Goal: Information Seeking & Learning: Learn about a topic

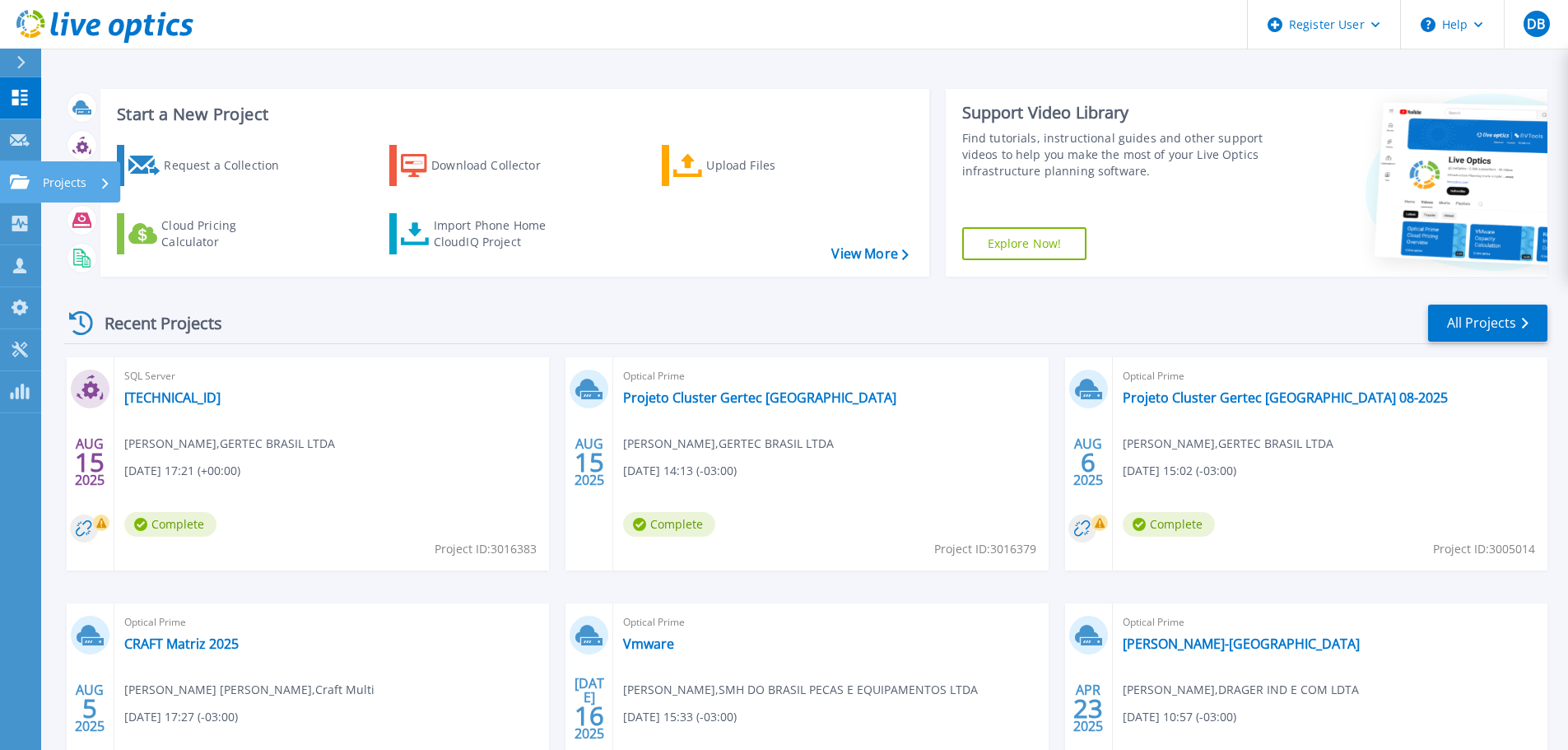
click at [15, 174] on div at bounding box center [20, 182] width 20 height 15
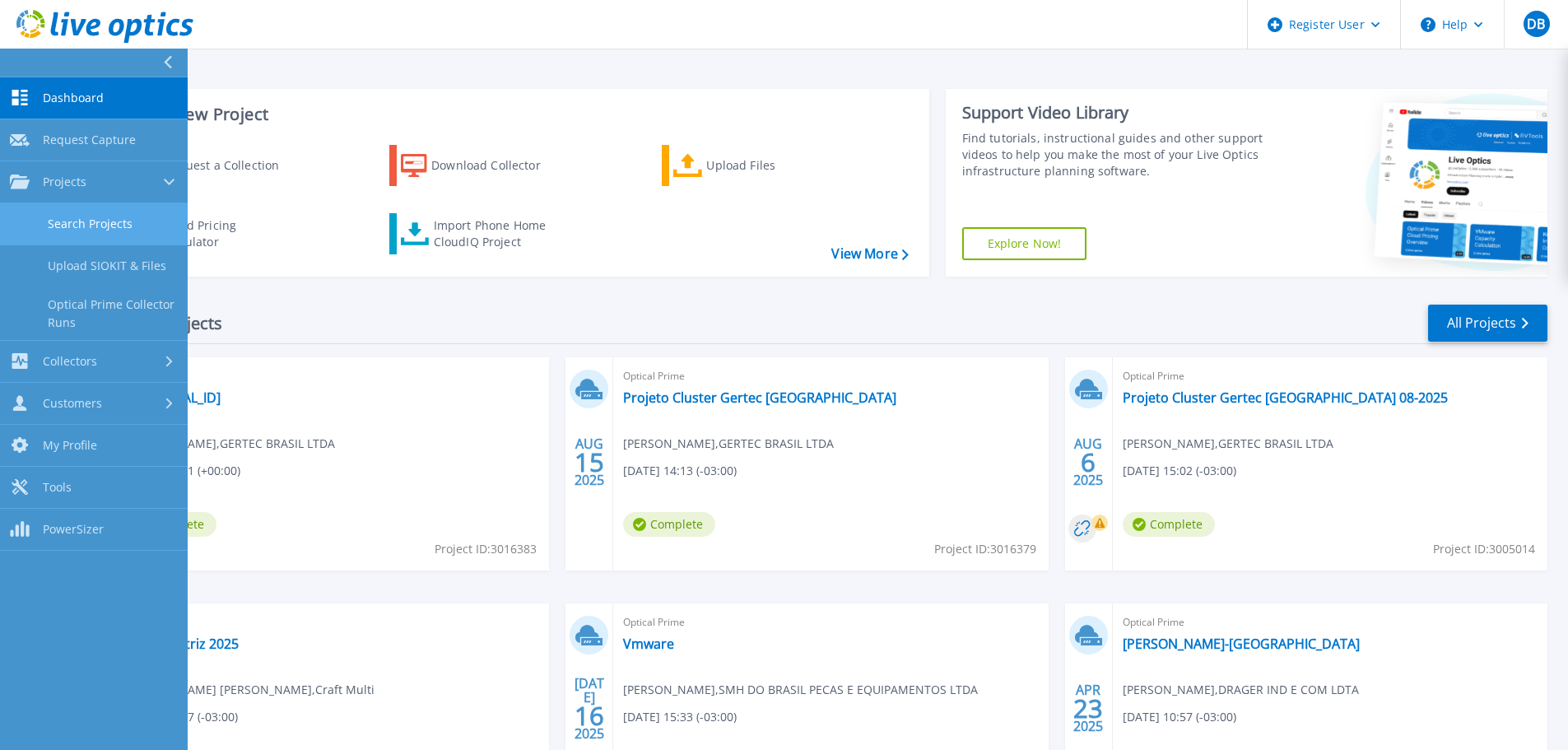
click at [84, 212] on link "Search Projects" at bounding box center [93, 224] width 188 height 42
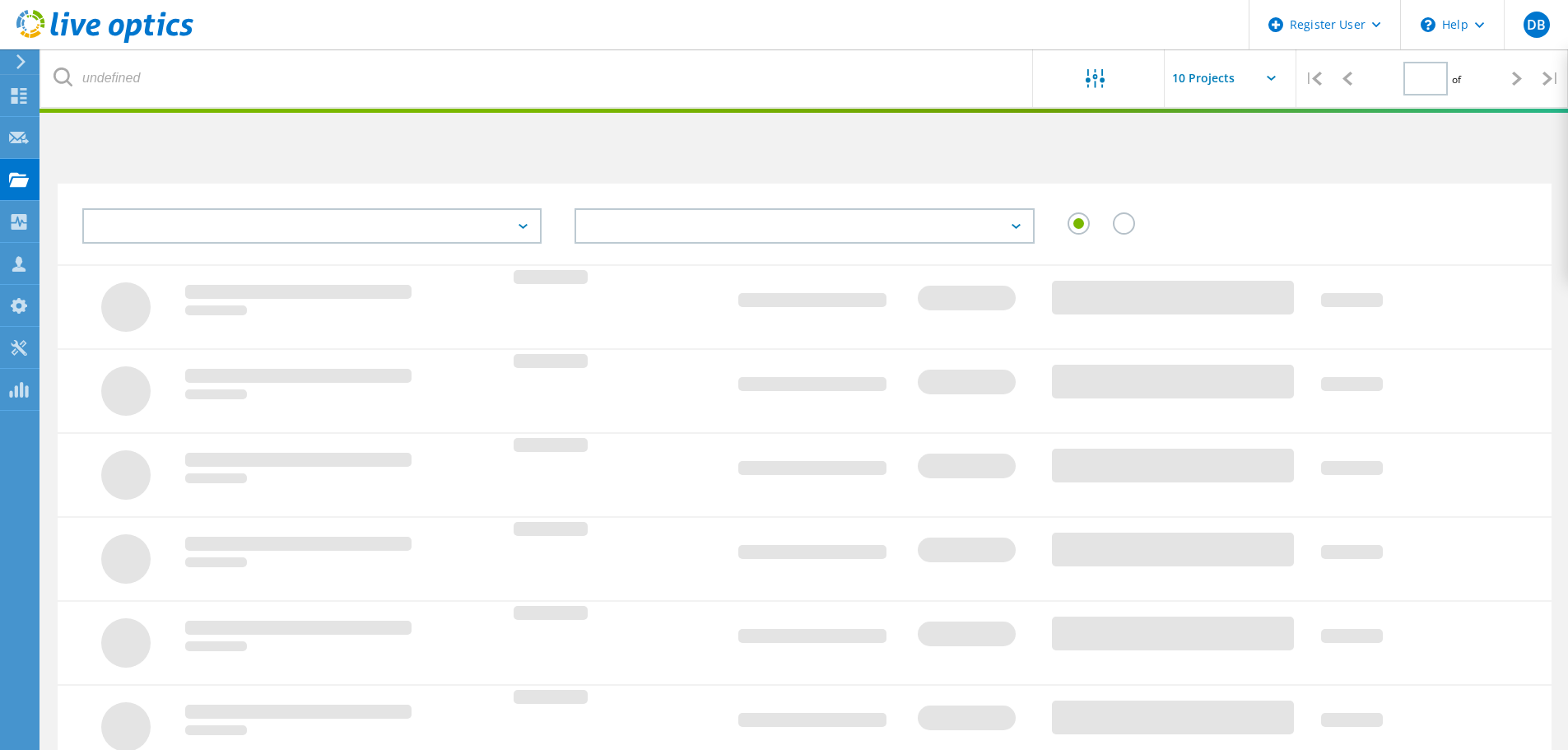
type input "1"
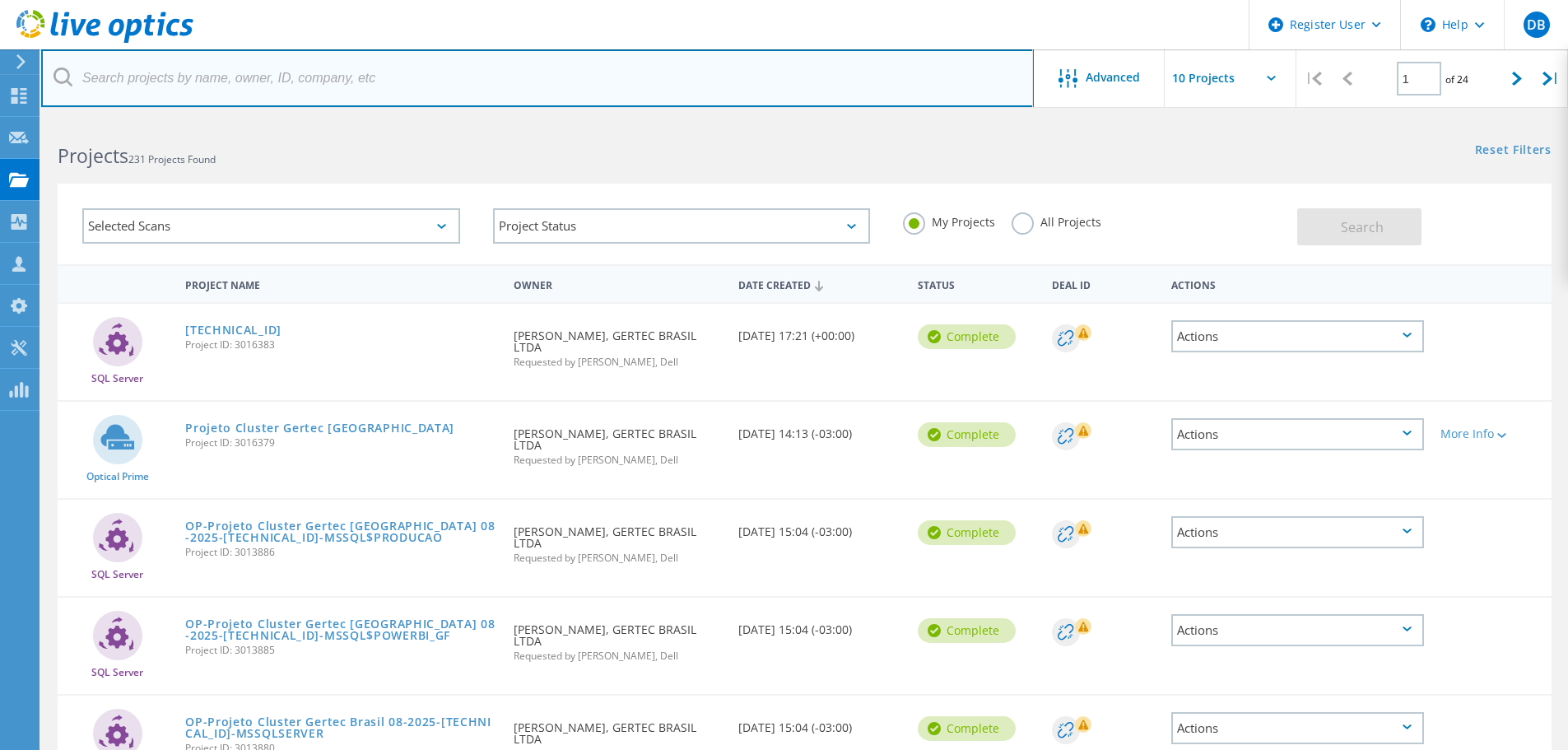
click at [379, 74] on input "text" at bounding box center [537, 77] width 993 height 57
paste input "ACCIONA"
type input "ACCIONA"
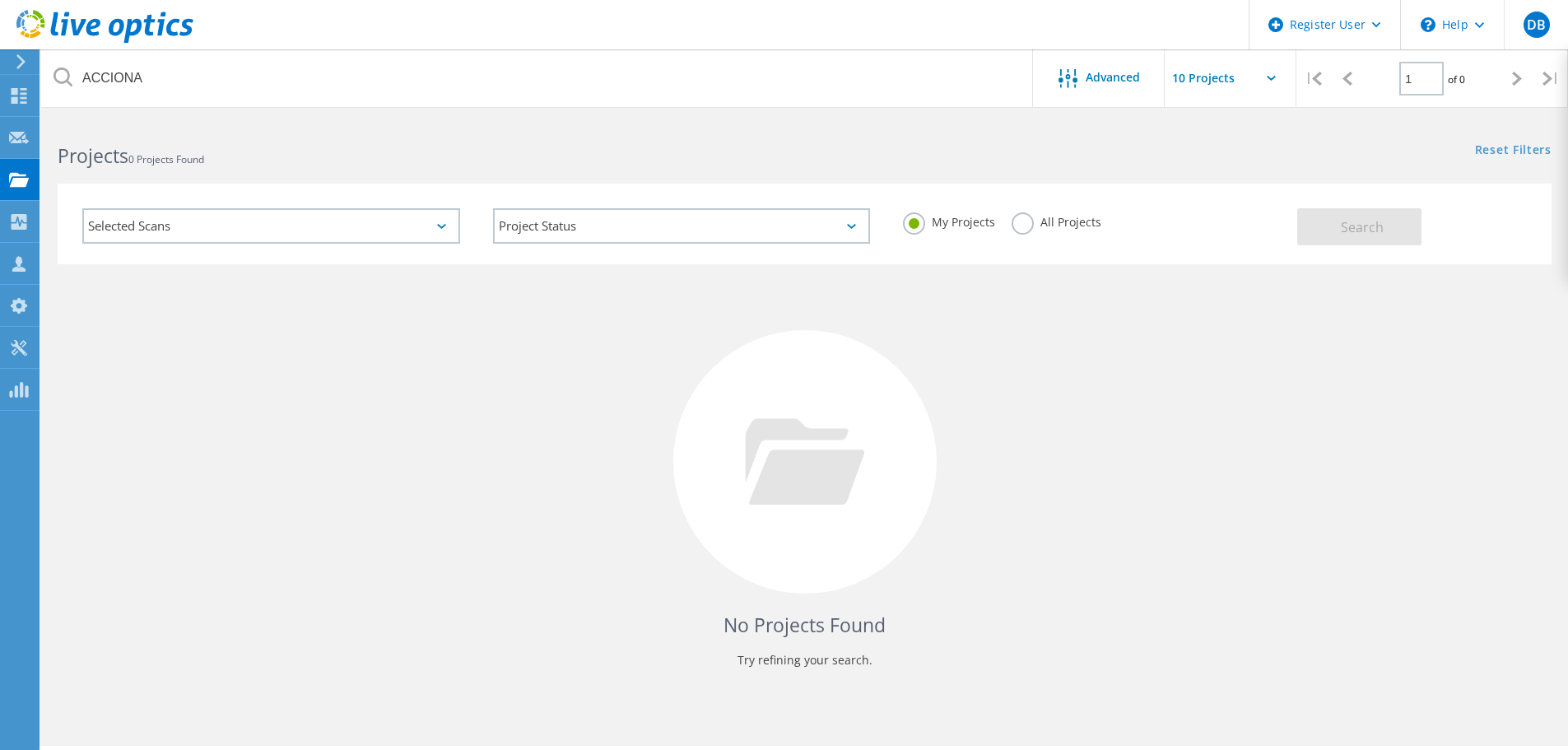
click at [1039, 211] on div "My Projects All Projects" at bounding box center [1092, 222] width 411 height 61
click at [1039, 243] on div "My Projects All Projects" at bounding box center [1092, 222] width 411 height 61
click at [1039, 232] on div "All Projects" at bounding box center [1056, 224] width 90 height 24
click at [1034, 230] on div "All Projects" at bounding box center [1056, 224] width 90 height 24
click at [1030, 228] on label "All Projects" at bounding box center [1056, 220] width 90 height 15
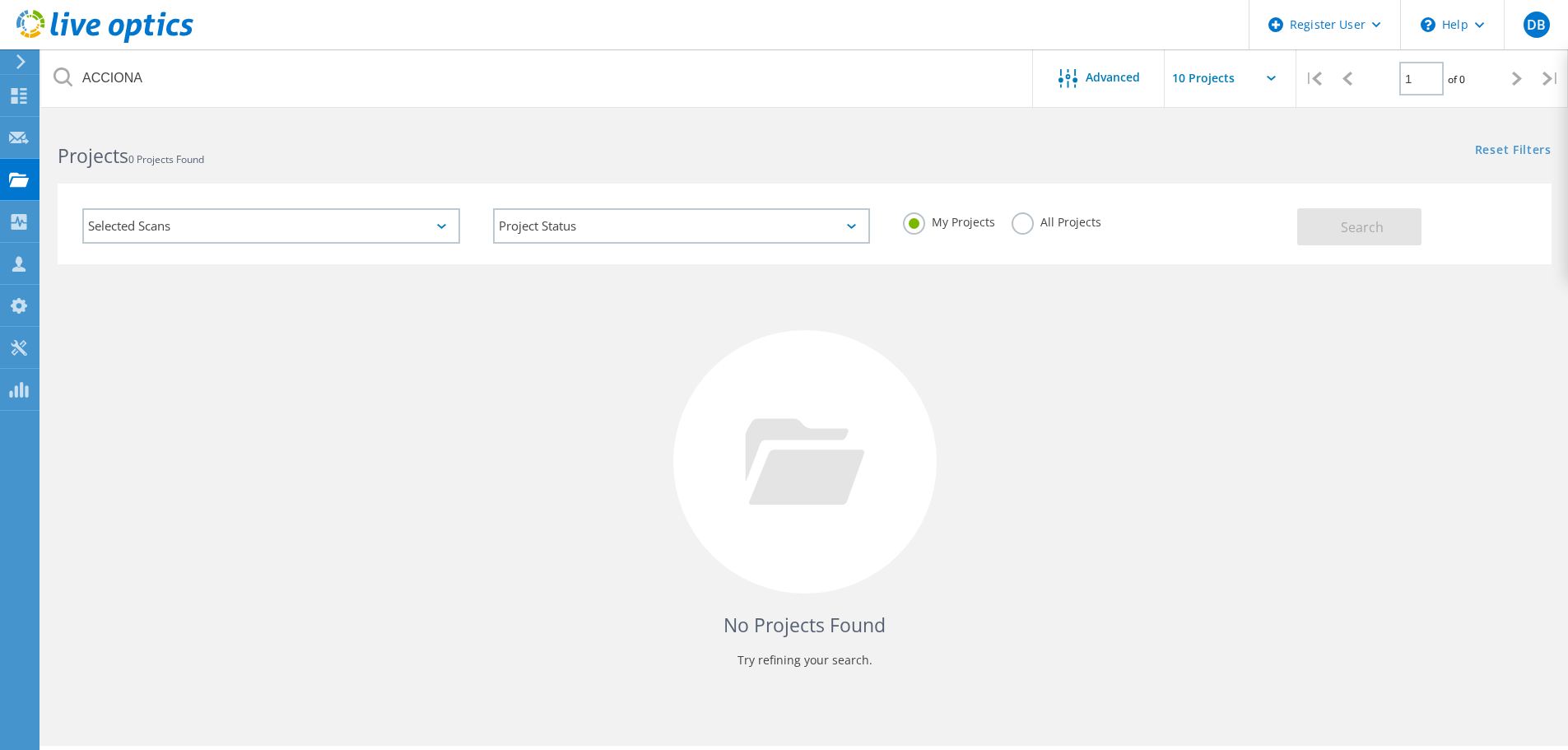
click at [0, 0] on input "All Projects" at bounding box center [0, 0] width 0 height 0
click at [1323, 242] on button "Search" at bounding box center [1358, 226] width 124 height 37
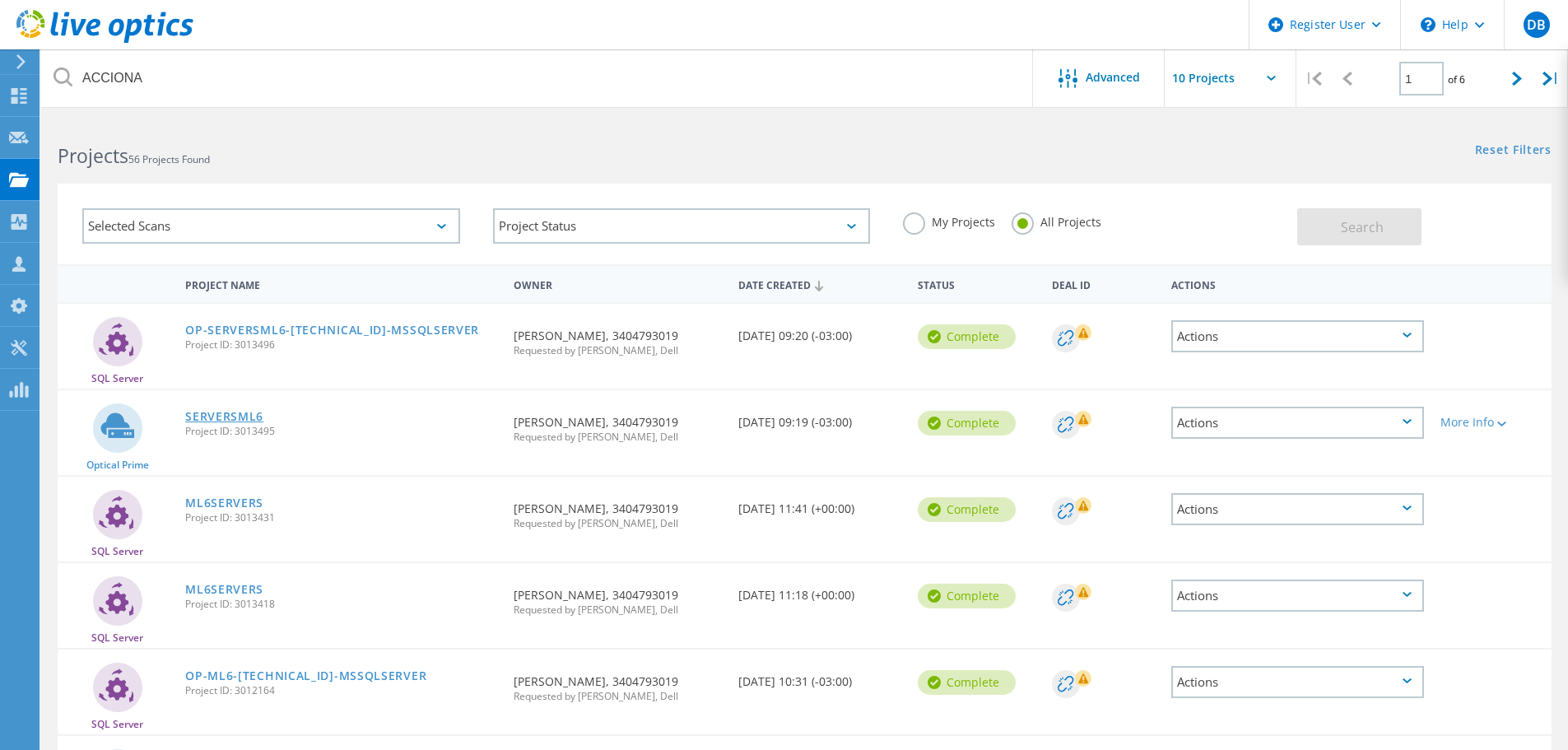
click at [227, 413] on link "SERVERSML6" at bounding box center [224, 417] width 78 height 12
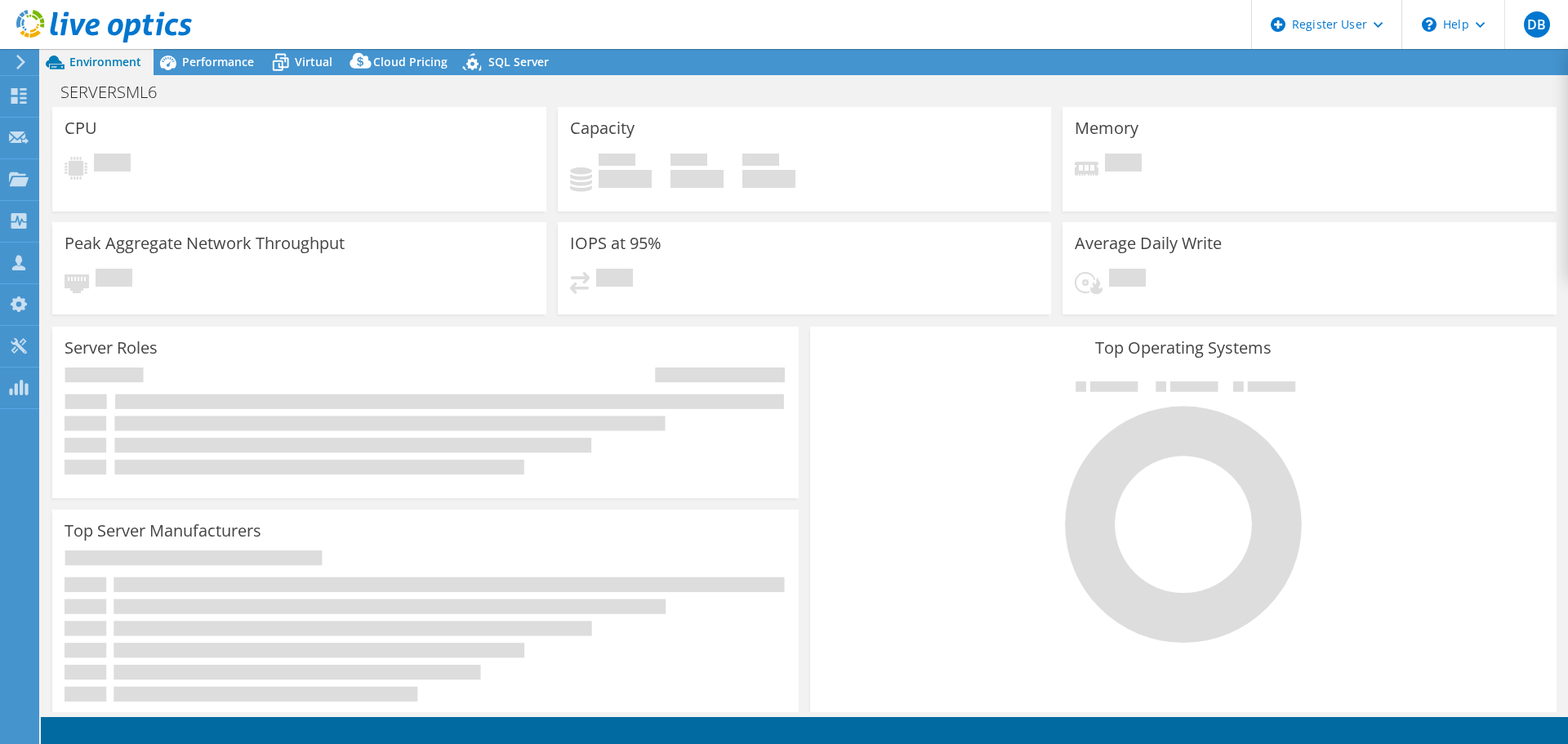
select select "SouthAmerica"
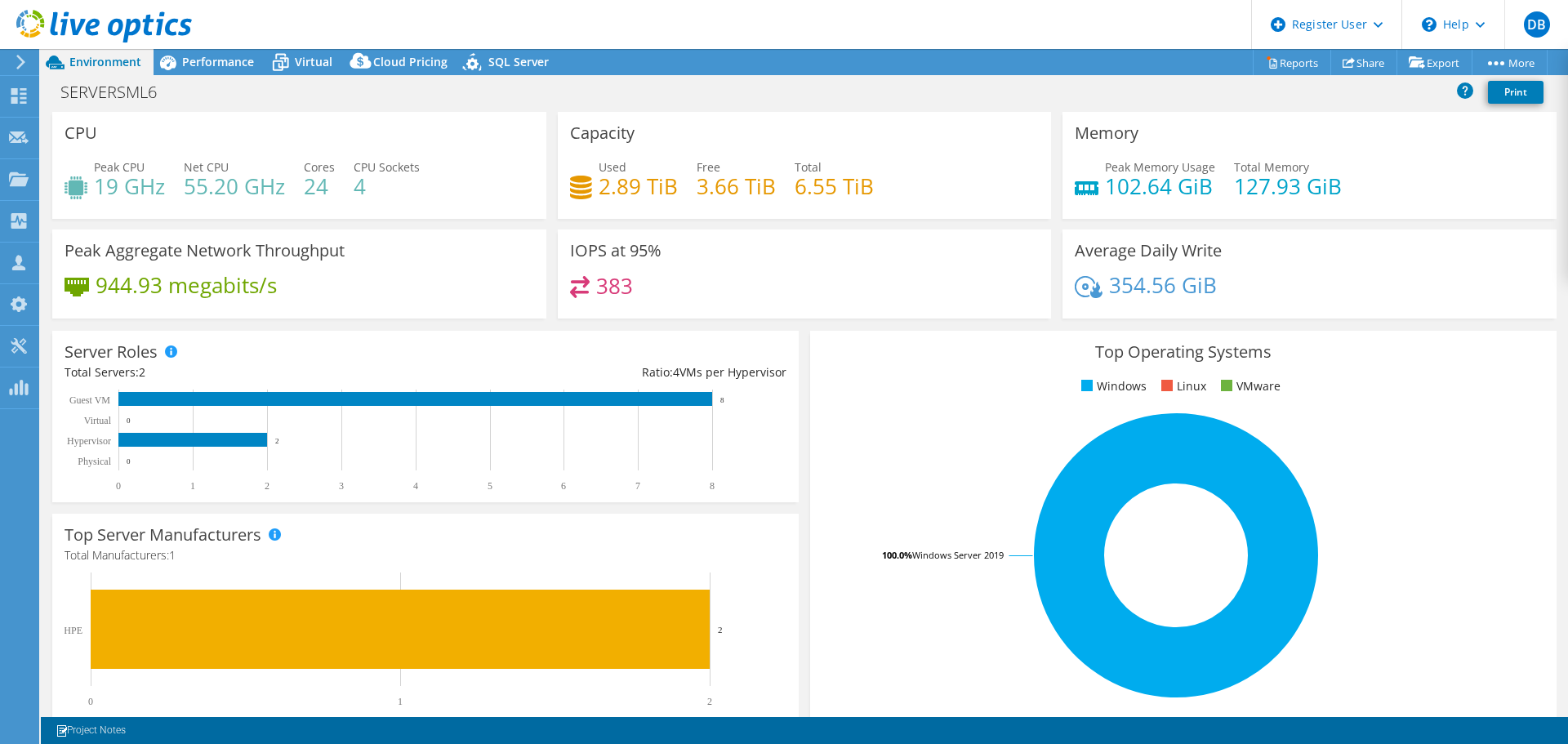
click at [234, 77] on div "SERVERSML6 Print" at bounding box center [804, 92] width 1527 height 31
click at [222, 70] on div "Performance" at bounding box center [210, 61] width 113 height 26
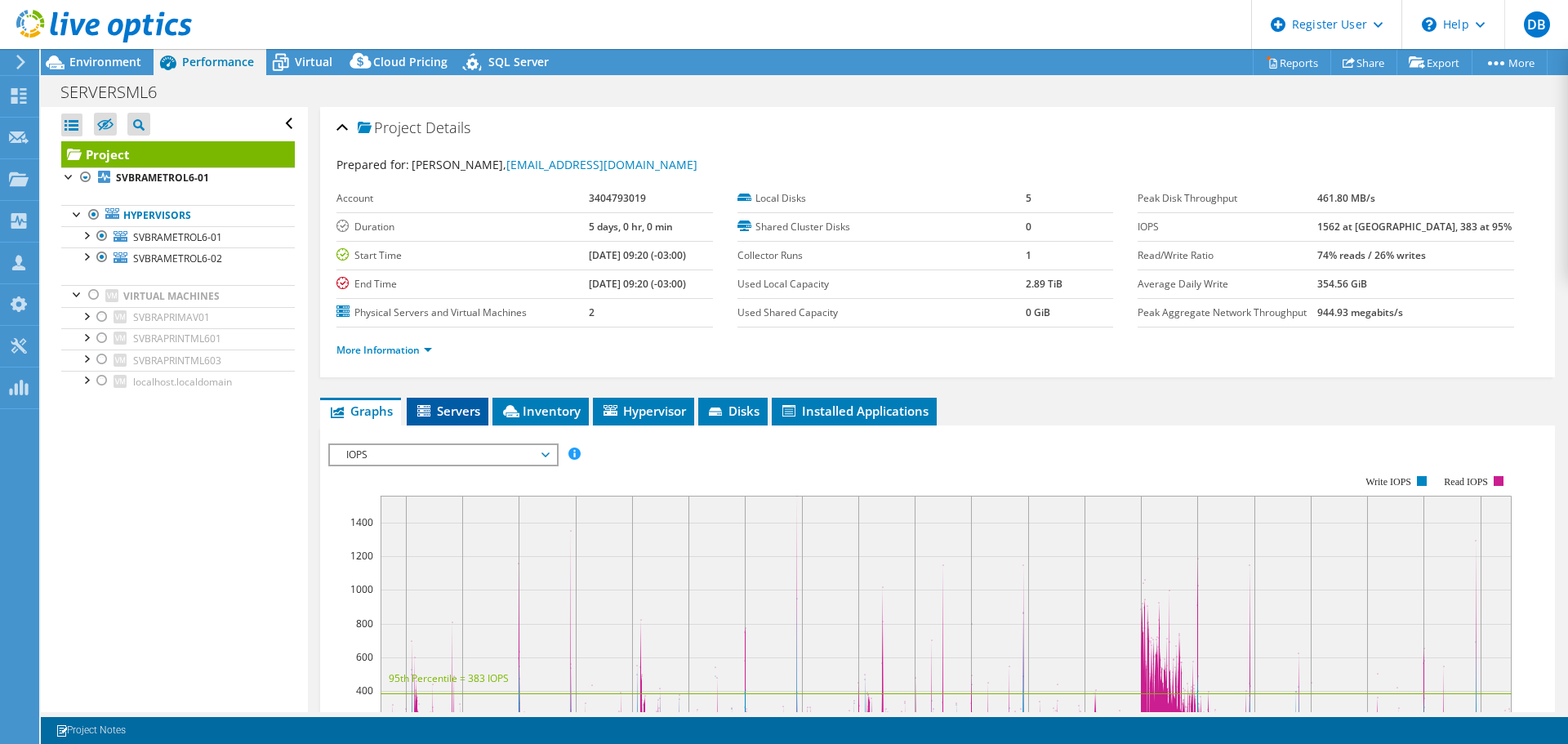
click at [475, 405] on span "Servers" at bounding box center [448, 411] width 66 height 16
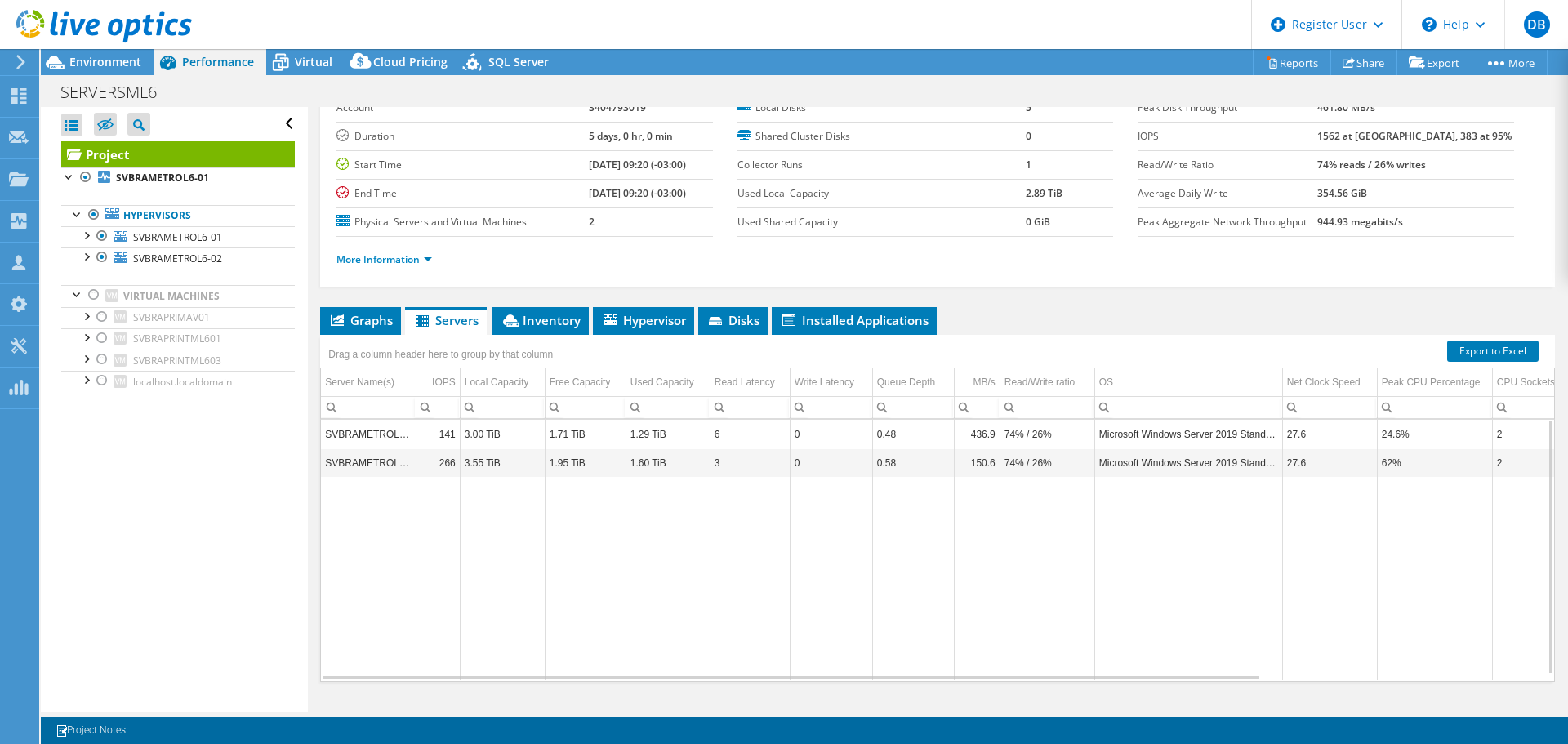
scroll to position [41, 0]
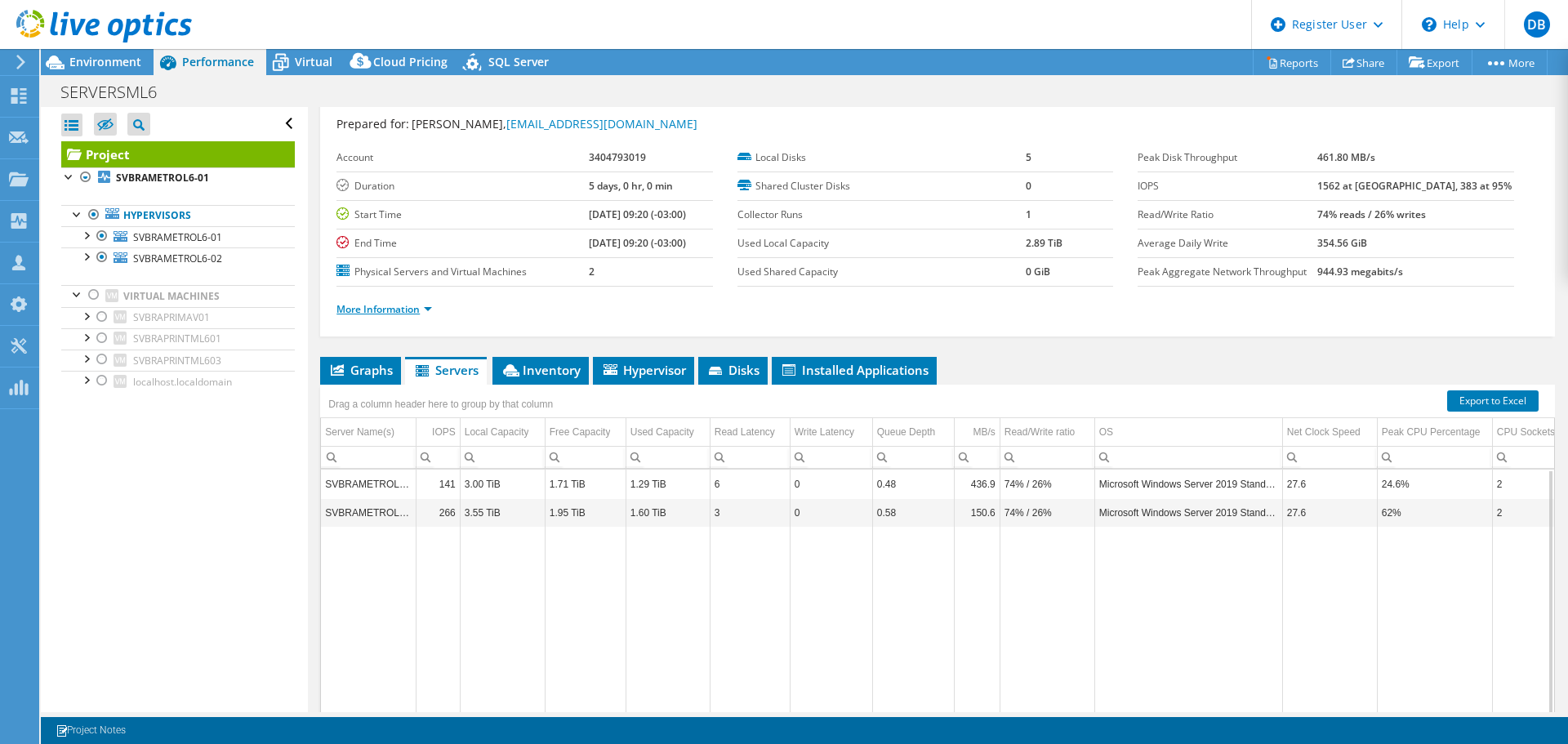
click at [376, 312] on link "More Information" at bounding box center [385, 309] width 95 height 14
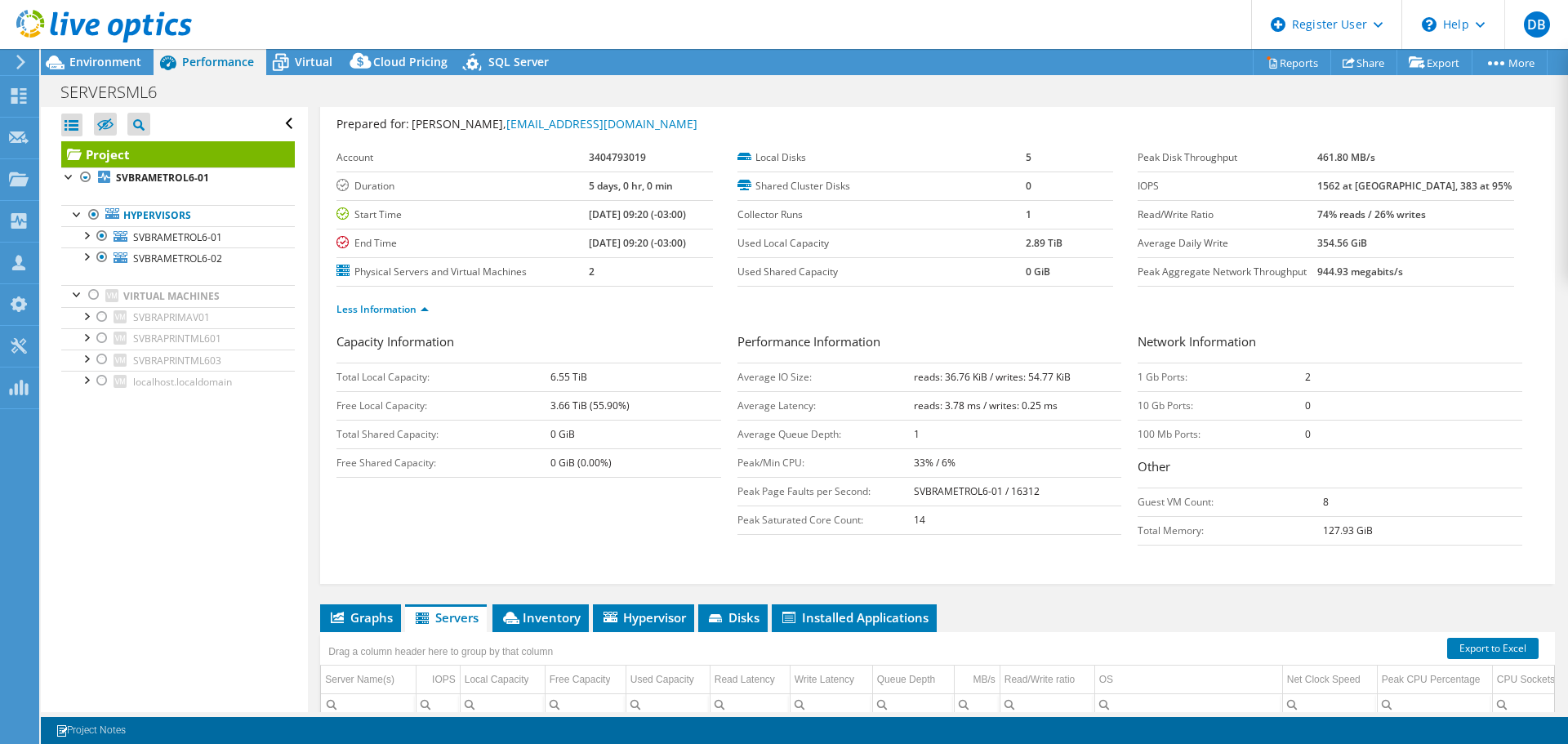
click at [584, 375] on td "6.55 TiB" at bounding box center [636, 377] width 171 height 29
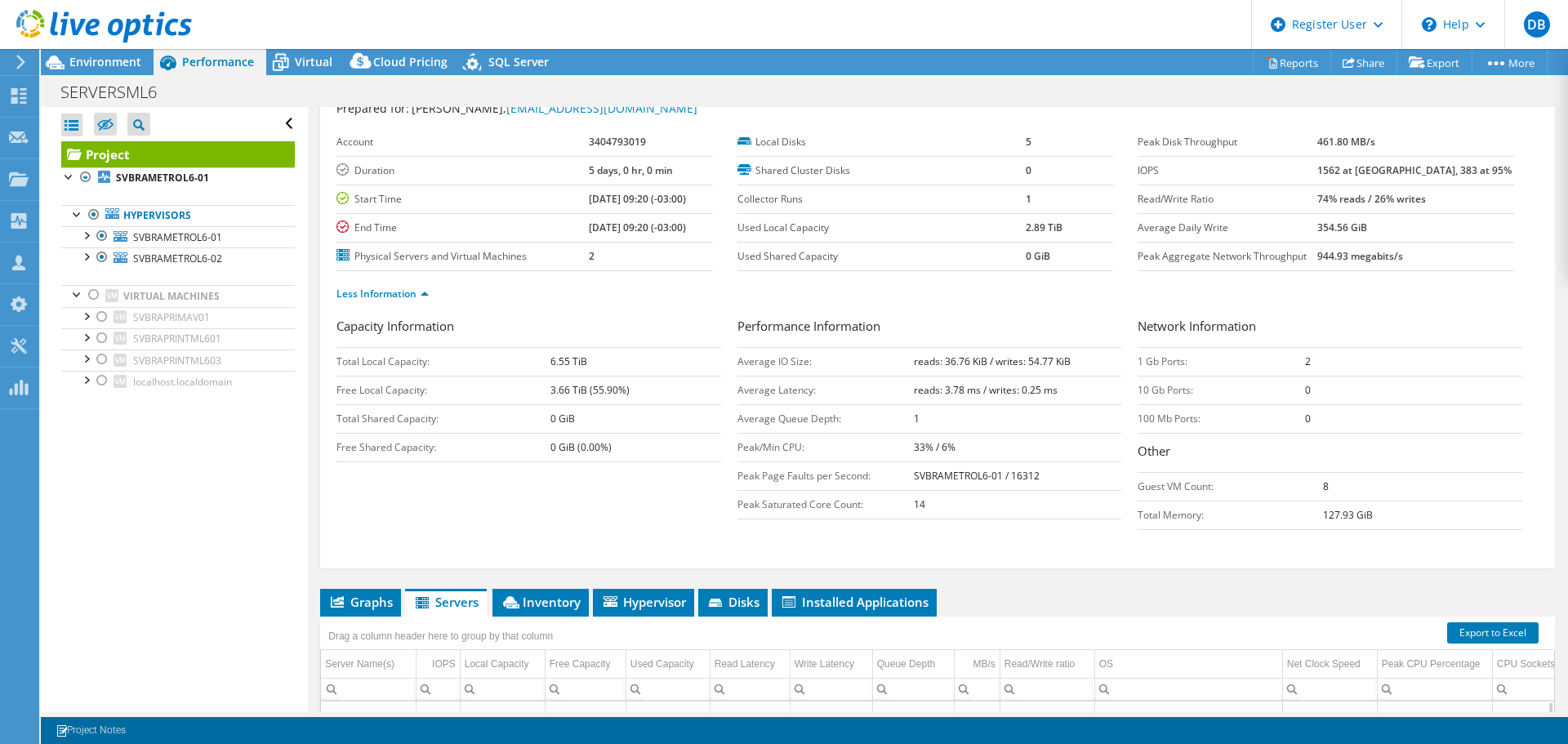
scroll to position [82, 0]
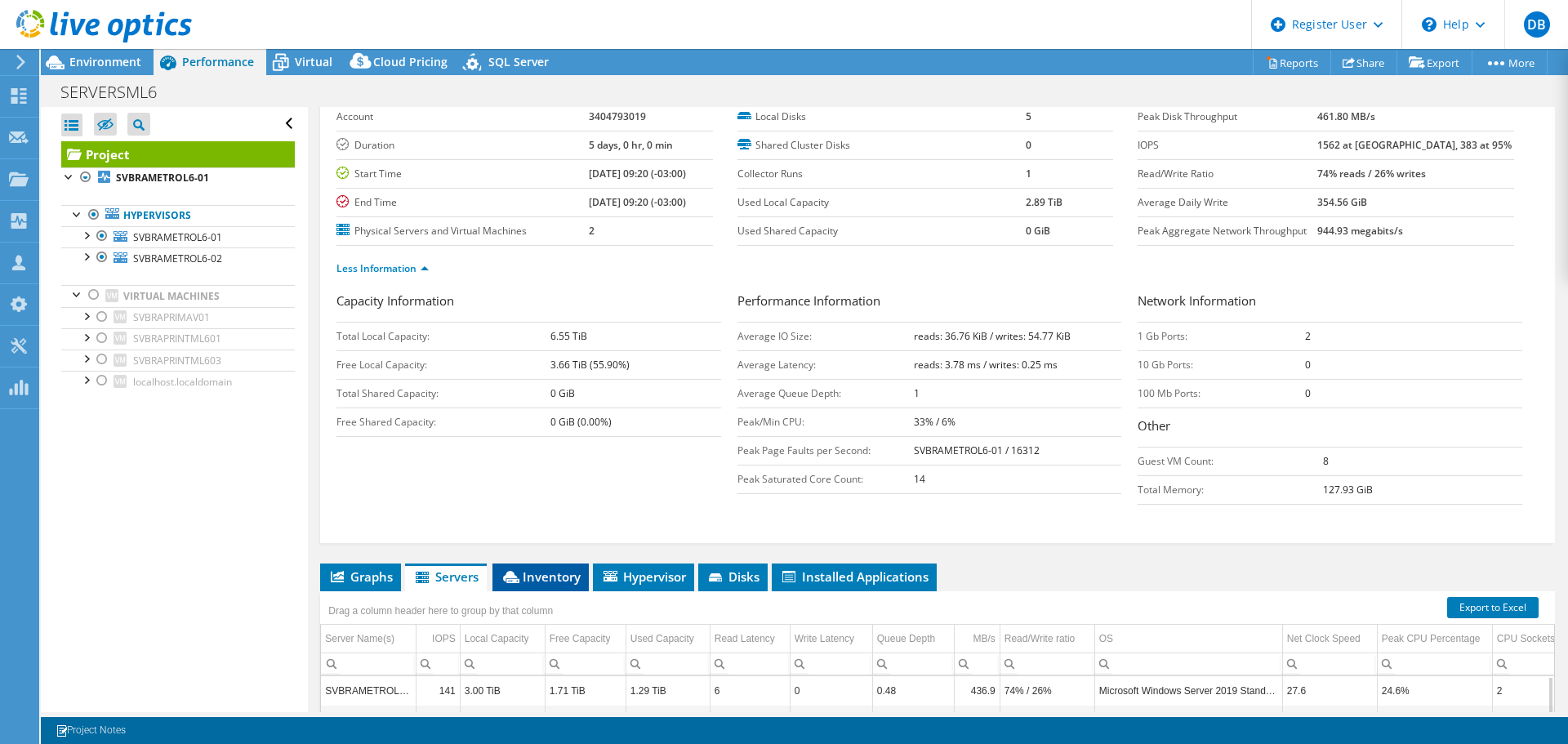
click at [576, 583] on span "Inventory" at bounding box center [540, 576] width 80 height 16
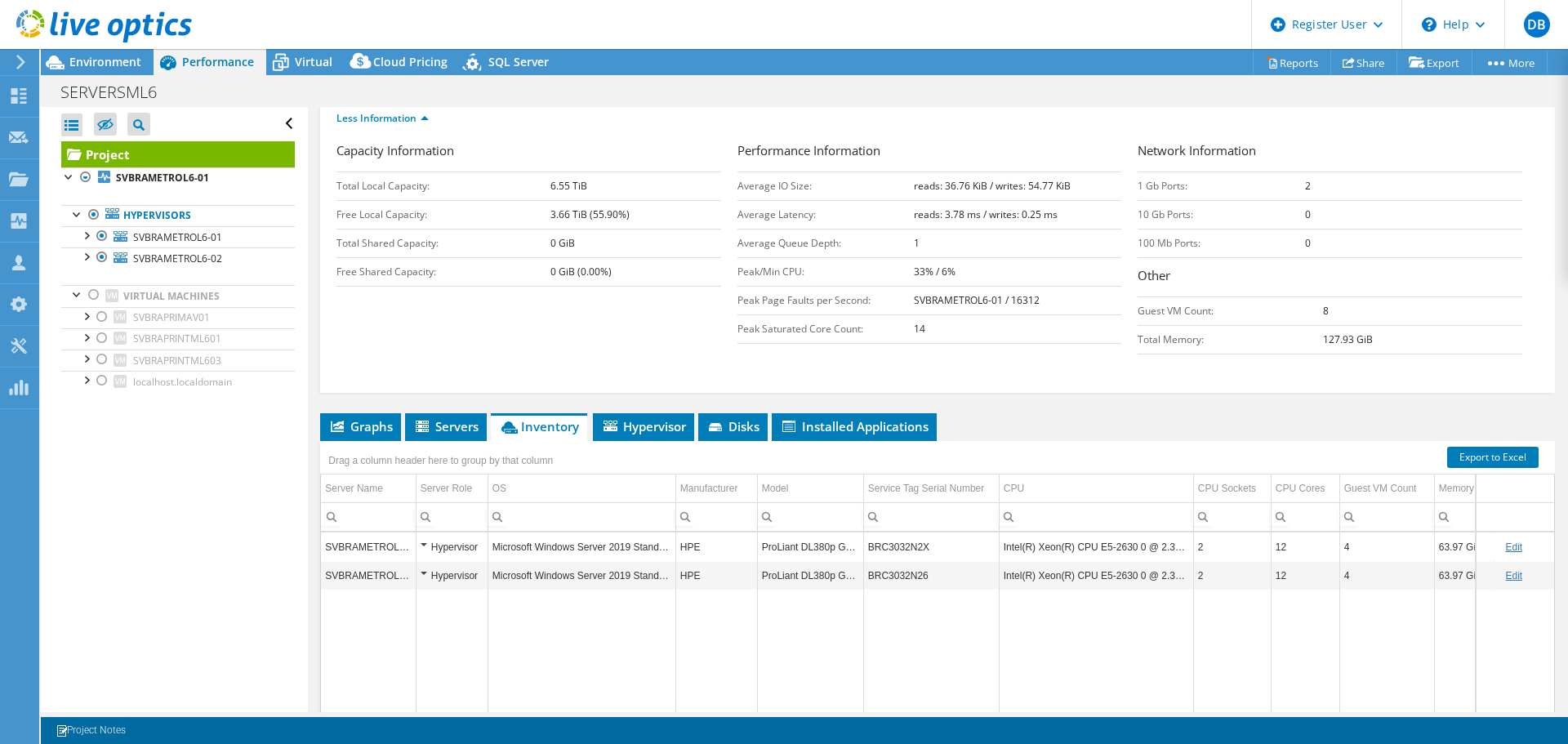
scroll to position [245, 0]
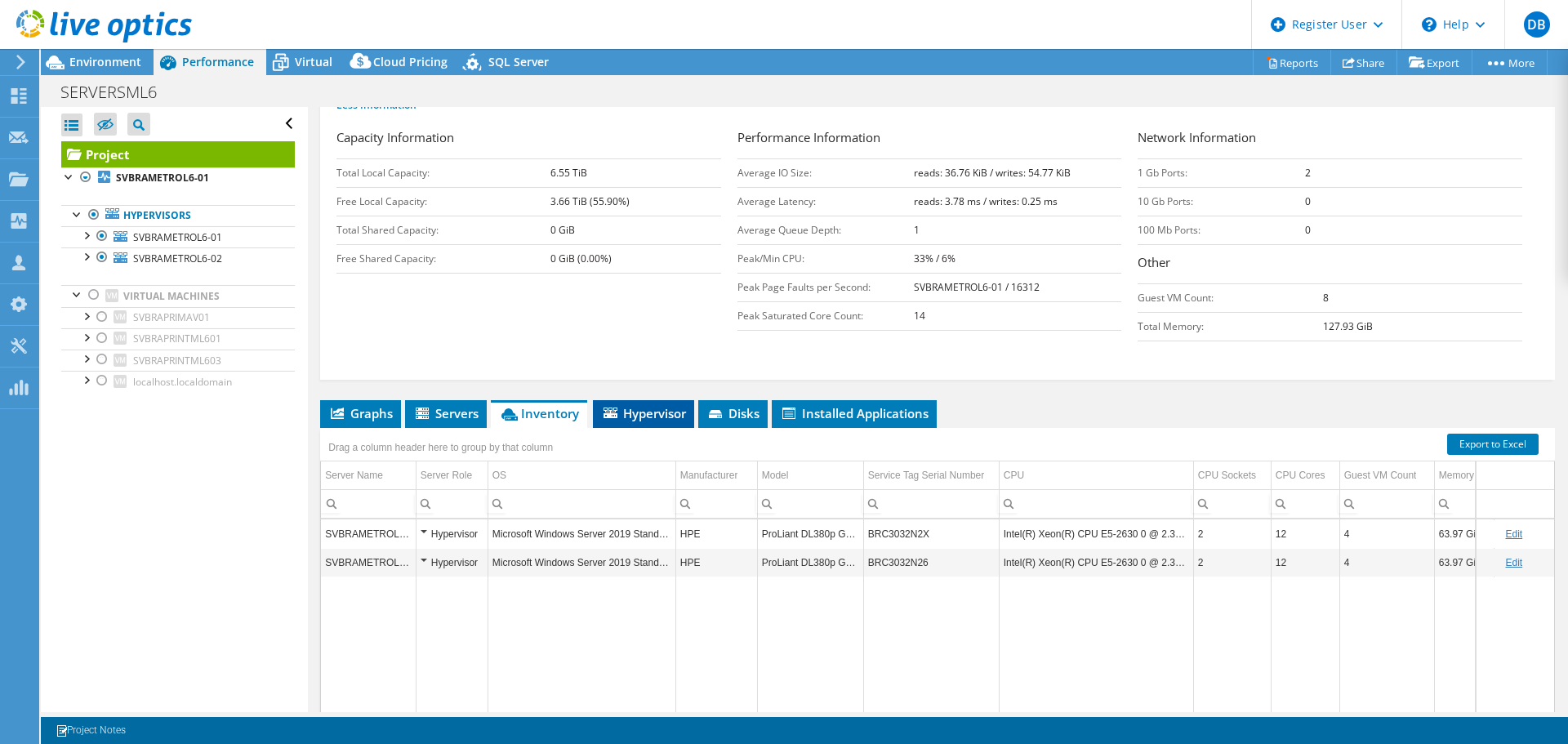
click at [647, 416] on span "Hypervisor" at bounding box center [644, 413] width 85 height 16
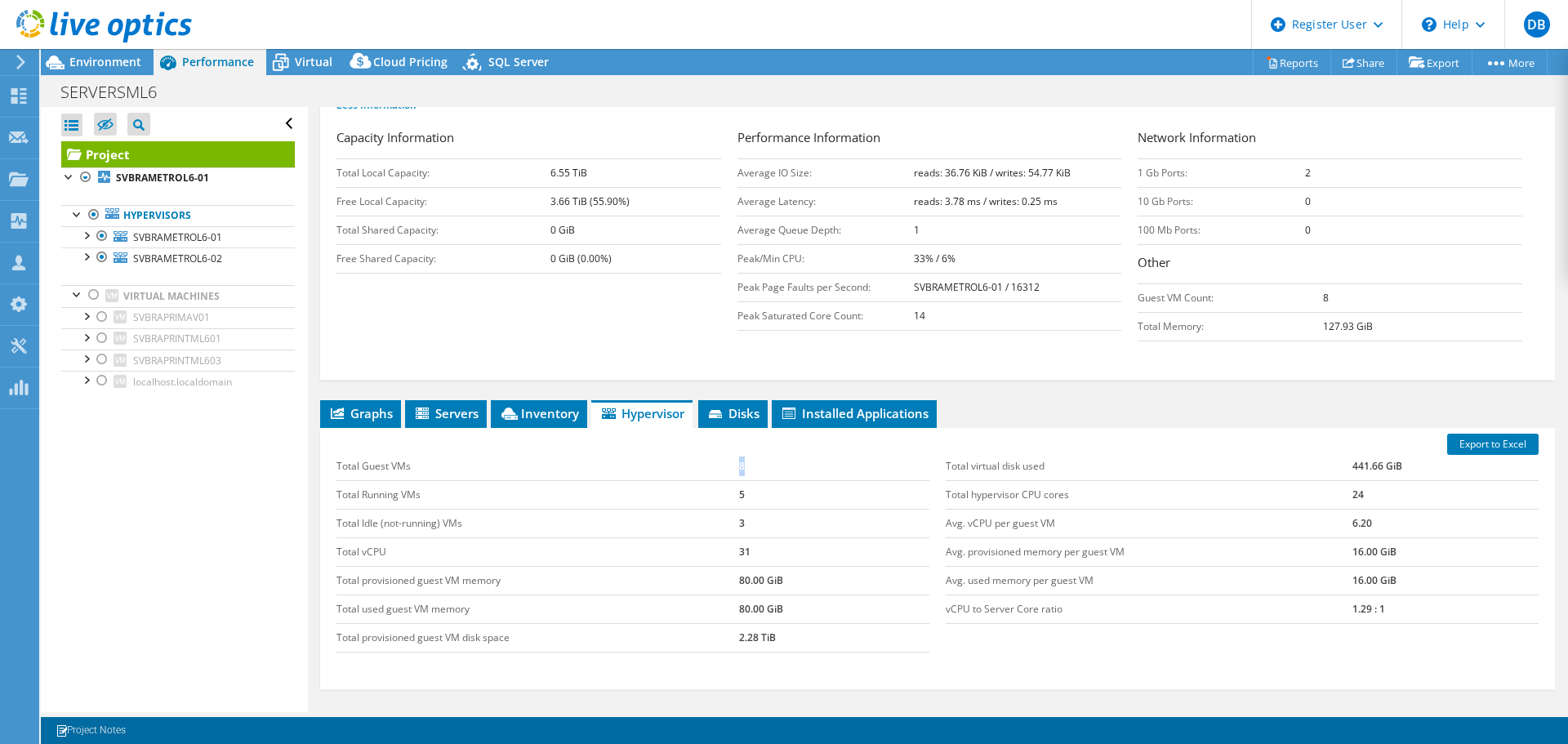
drag, startPoint x: 748, startPoint y: 467, endPoint x: 736, endPoint y: 469, distance: 12.2
click at [739, 469] on td "8" at bounding box center [834, 467] width 190 height 29
